Goal: Task Accomplishment & Management: Use online tool/utility

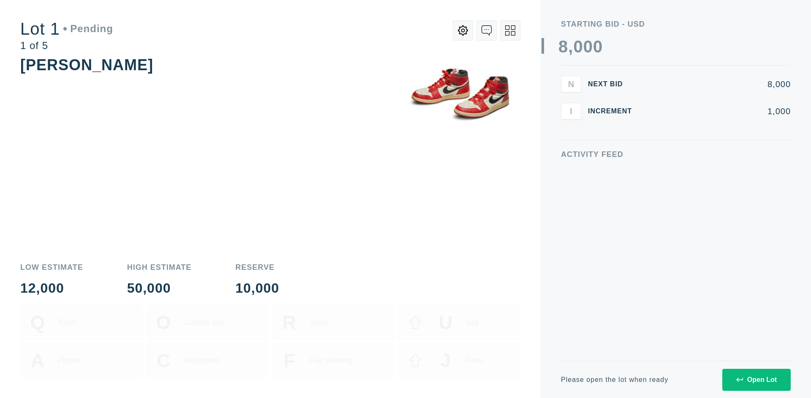
click at [756, 379] on div "Open Lot" at bounding box center [756, 380] width 41 height 8
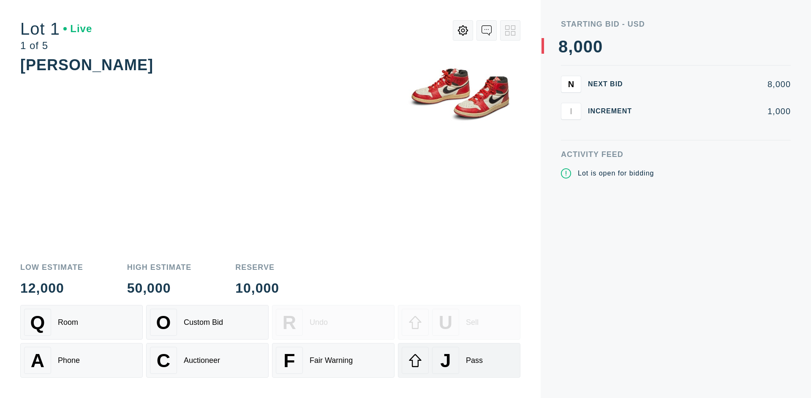
click at [459, 360] on div "J Pass" at bounding box center [459, 359] width 115 height 27
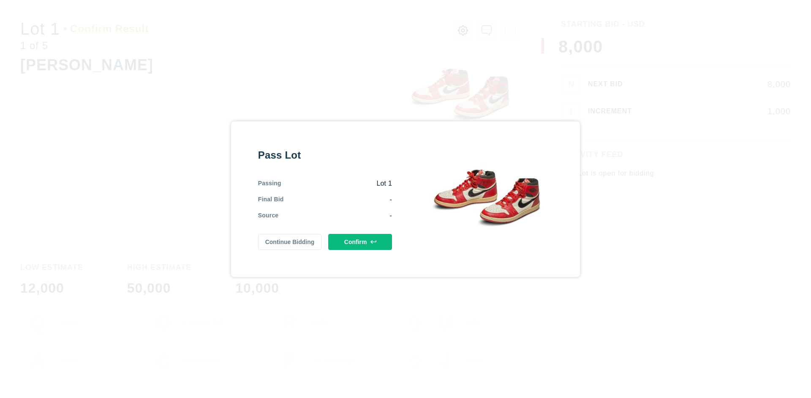
click at [360, 241] on button "Confirm" at bounding box center [360, 242] width 64 height 16
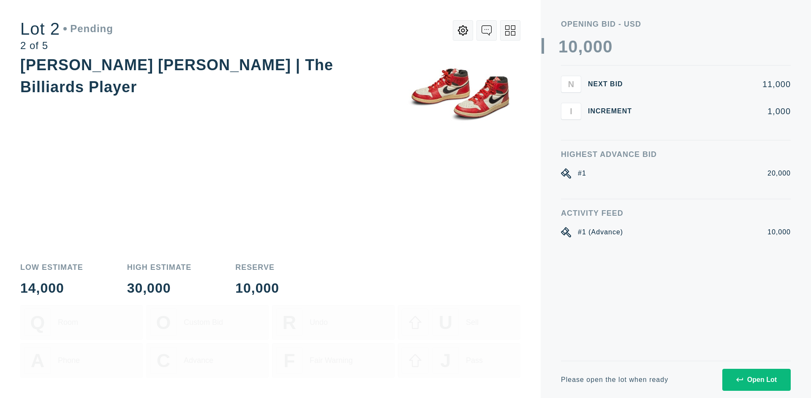
click at [756, 379] on div "Open Lot" at bounding box center [756, 380] width 41 height 8
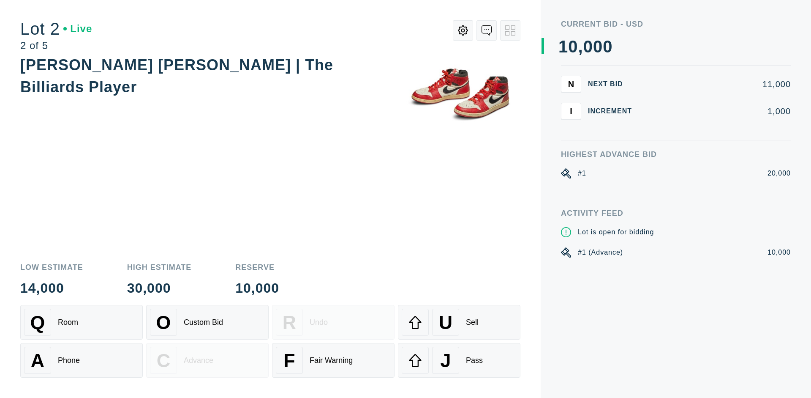
click at [459, 360] on div "J Pass" at bounding box center [459, 359] width 115 height 27
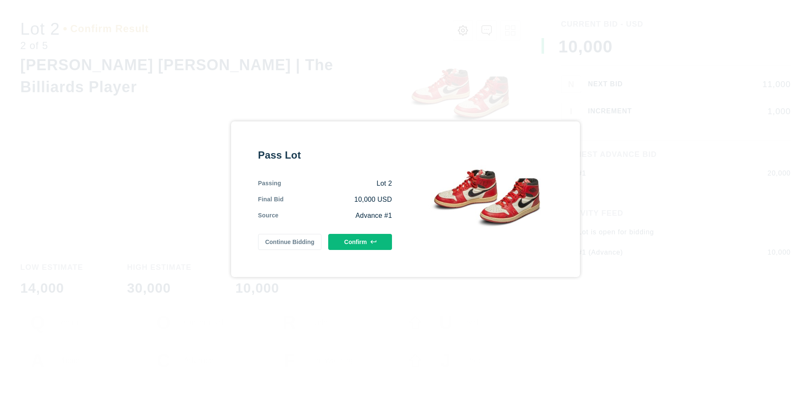
click at [360, 241] on button "Confirm" at bounding box center [360, 242] width 64 height 16
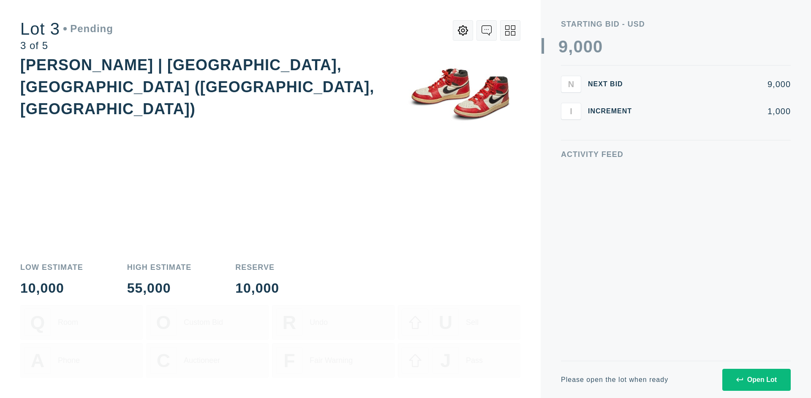
click at [756, 379] on div "Open Lot" at bounding box center [756, 380] width 41 height 8
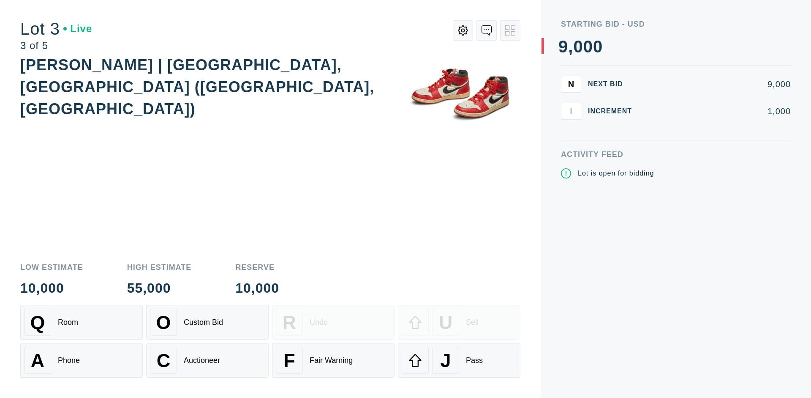
click at [459, 360] on div "J Pass" at bounding box center [459, 359] width 115 height 27
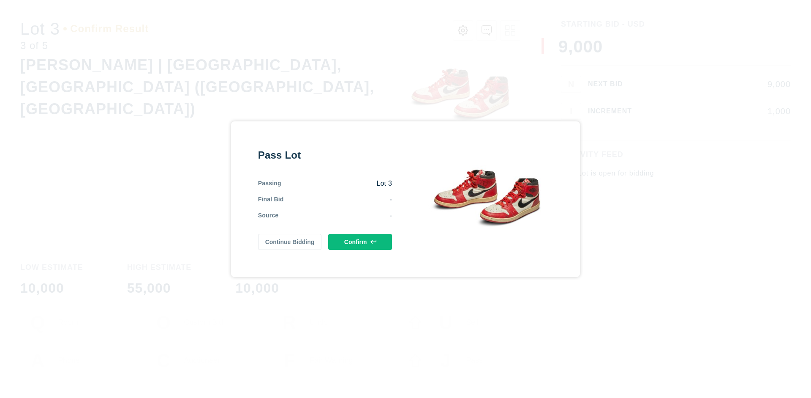
click at [360, 241] on button "Confirm" at bounding box center [360, 242] width 64 height 16
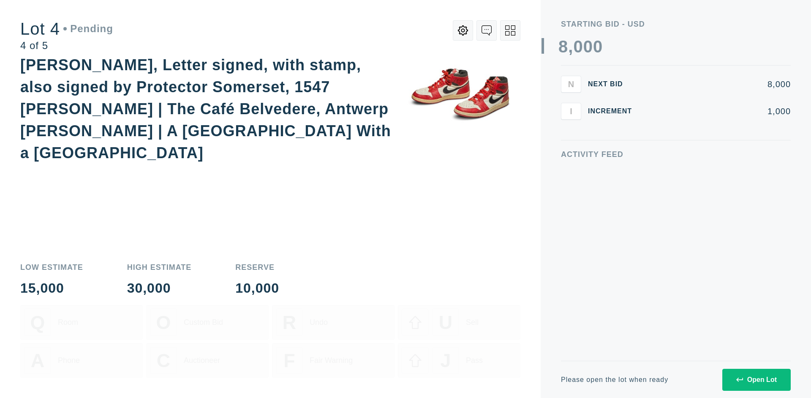
click at [510, 30] on icon at bounding box center [510, 30] width 10 height 10
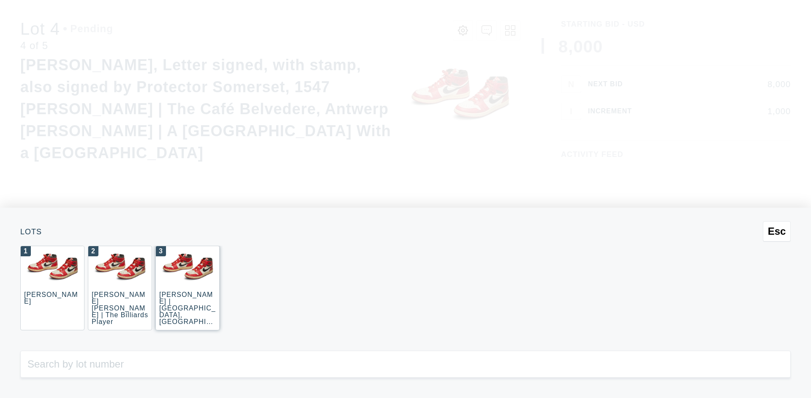
click at [188, 285] on img at bounding box center [187, 267] width 63 height 42
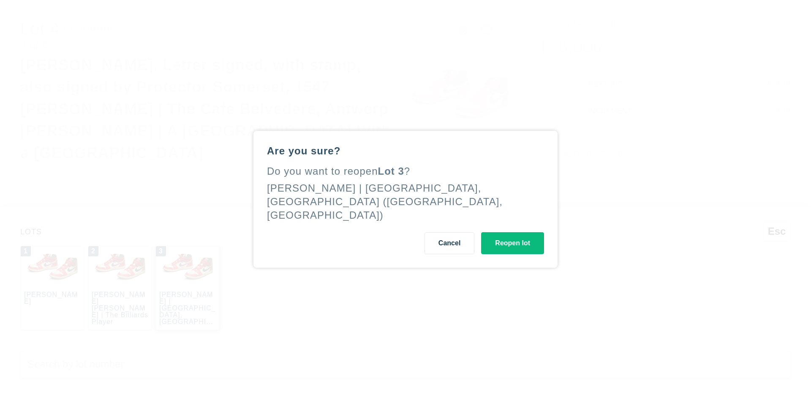
click at [513, 236] on button "Reopen lot" at bounding box center [512, 243] width 63 height 22
